Goal: Information Seeking & Learning: Understand process/instructions

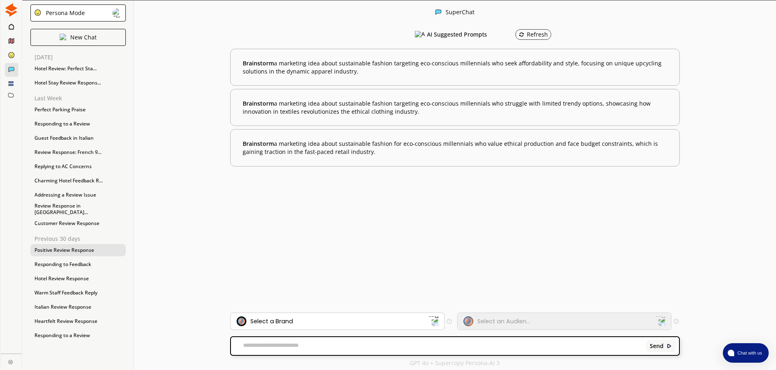
click at [50, 252] on div "Positive Review Response" at bounding box center [77, 250] width 95 height 12
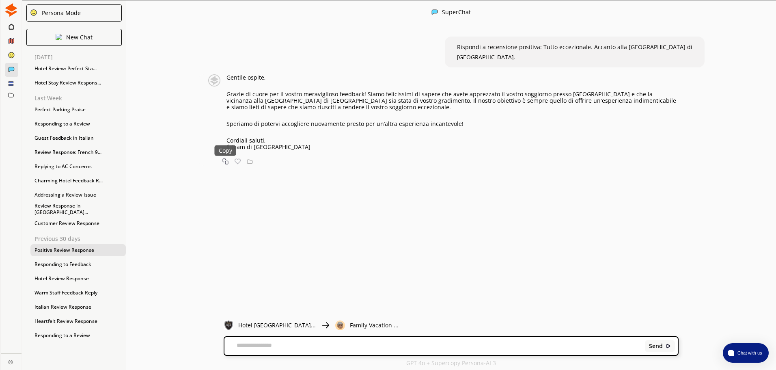
click at [229, 158] on img at bounding box center [225, 161] width 6 height 6
click at [93, 251] on div "Positive Review Response" at bounding box center [77, 250] width 95 height 12
click at [84, 251] on div "Positive Review Response" at bounding box center [77, 250] width 95 height 12
click at [69, 127] on div "Responding to a Review" at bounding box center [77, 124] width 95 height 12
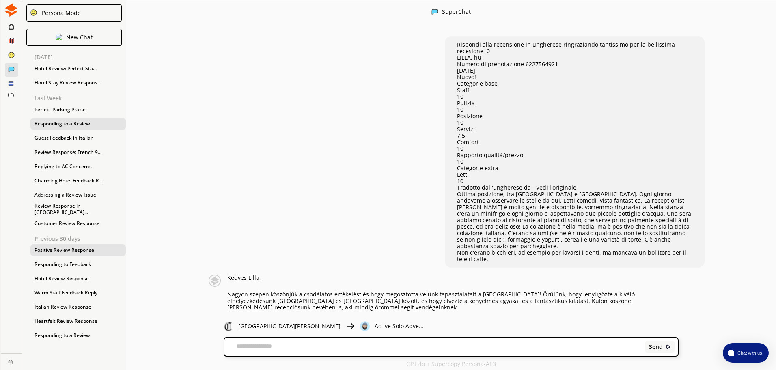
click at [73, 251] on div "Positive Review Response" at bounding box center [77, 250] width 95 height 12
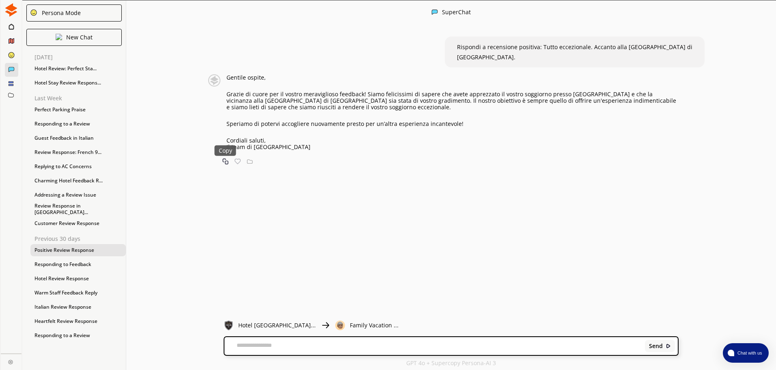
click at [229, 158] on img at bounding box center [225, 161] width 6 height 6
click at [103, 293] on div "Warm Staff Feedback Reply" at bounding box center [77, 293] width 95 height 12
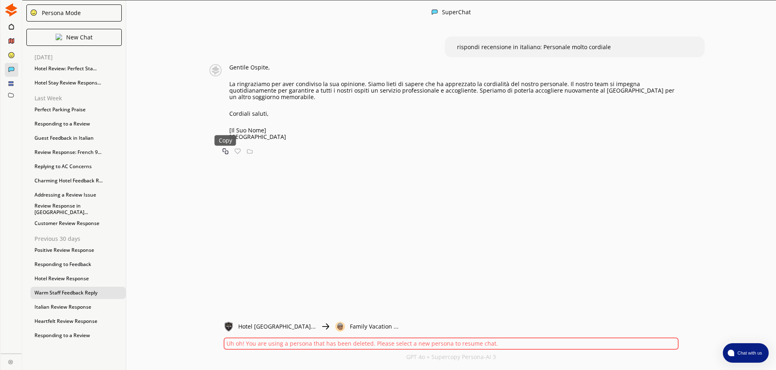
click at [229, 153] on img at bounding box center [225, 151] width 6 height 6
